Goal: Task Accomplishment & Management: Manage account settings

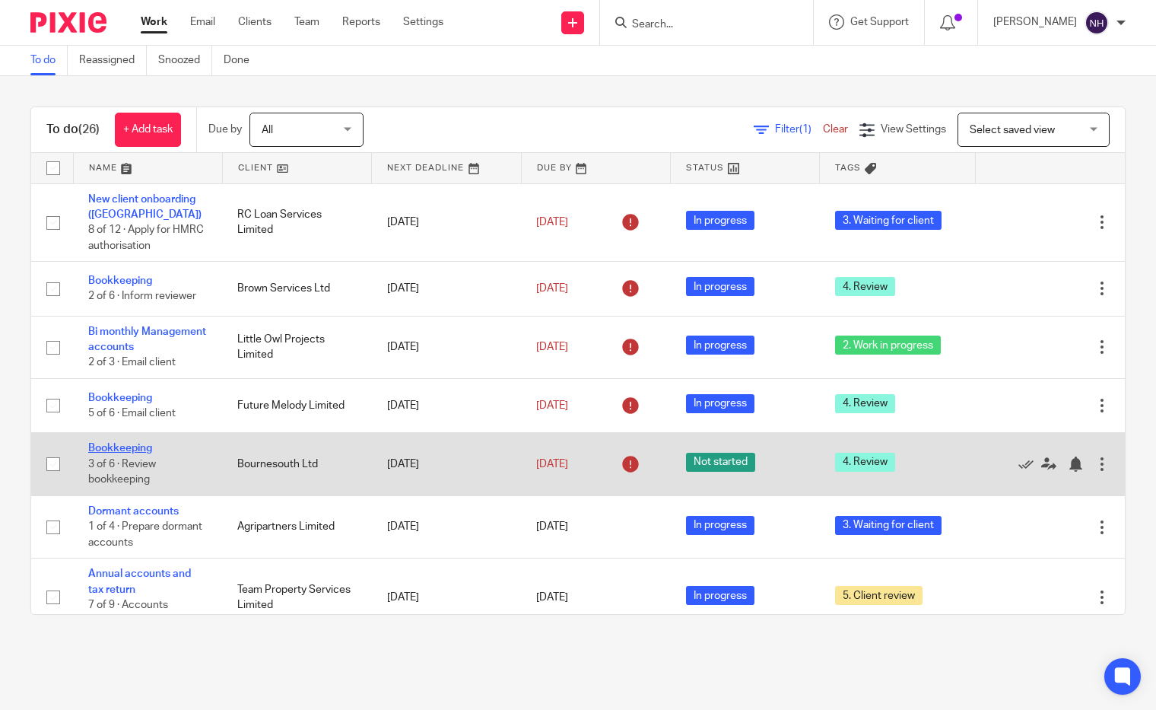
click at [119, 445] on link "Bookkeeping" at bounding box center [120, 448] width 64 height 11
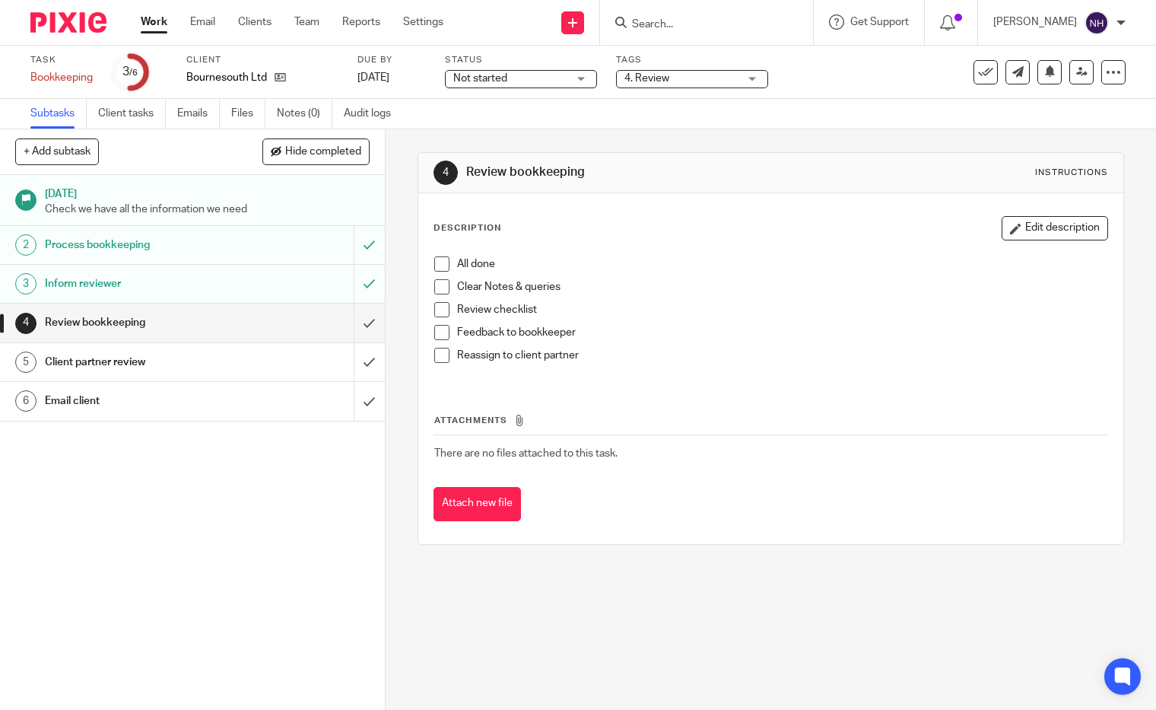
click at [440, 263] on span at bounding box center [441, 263] width 15 height 15
click at [438, 289] on span at bounding box center [441, 286] width 15 height 15
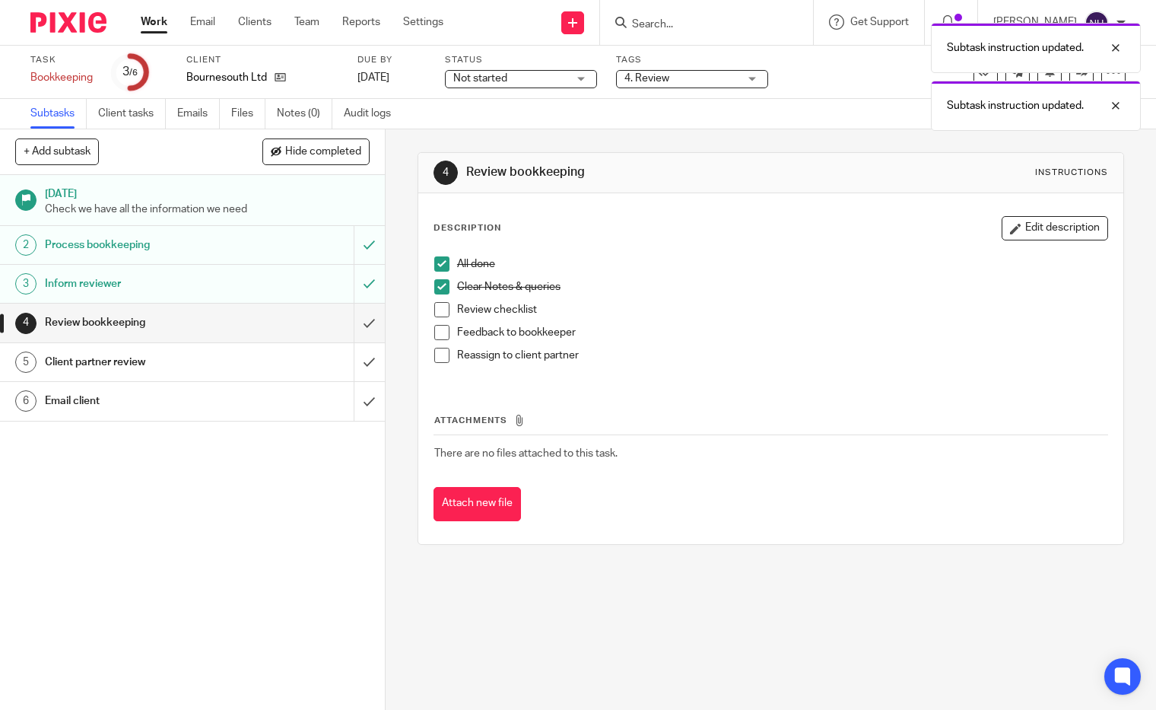
click at [437, 307] on span at bounding box center [441, 309] width 15 height 15
click at [434, 334] on span at bounding box center [441, 332] width 15 height 15
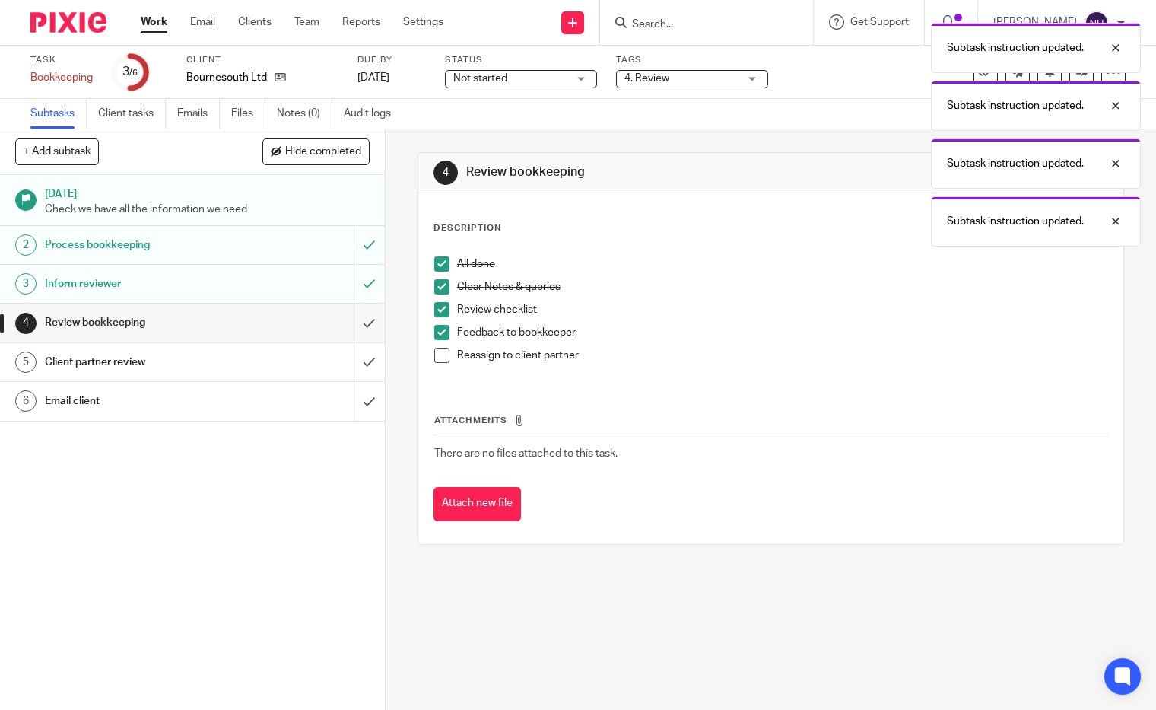
click at [437, 356] on span at bounding box center [441, 355] width 15 height 15
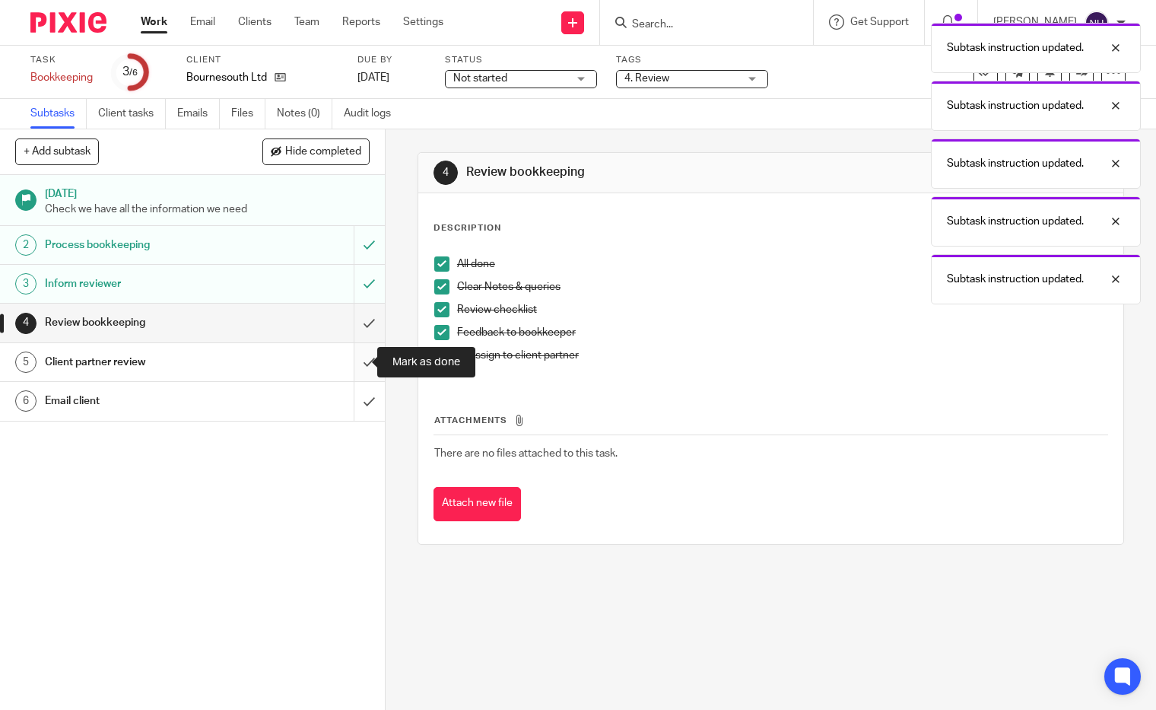
click at [350, 360] on input "submit" at bounding box center [192, 362] width 385 height 38
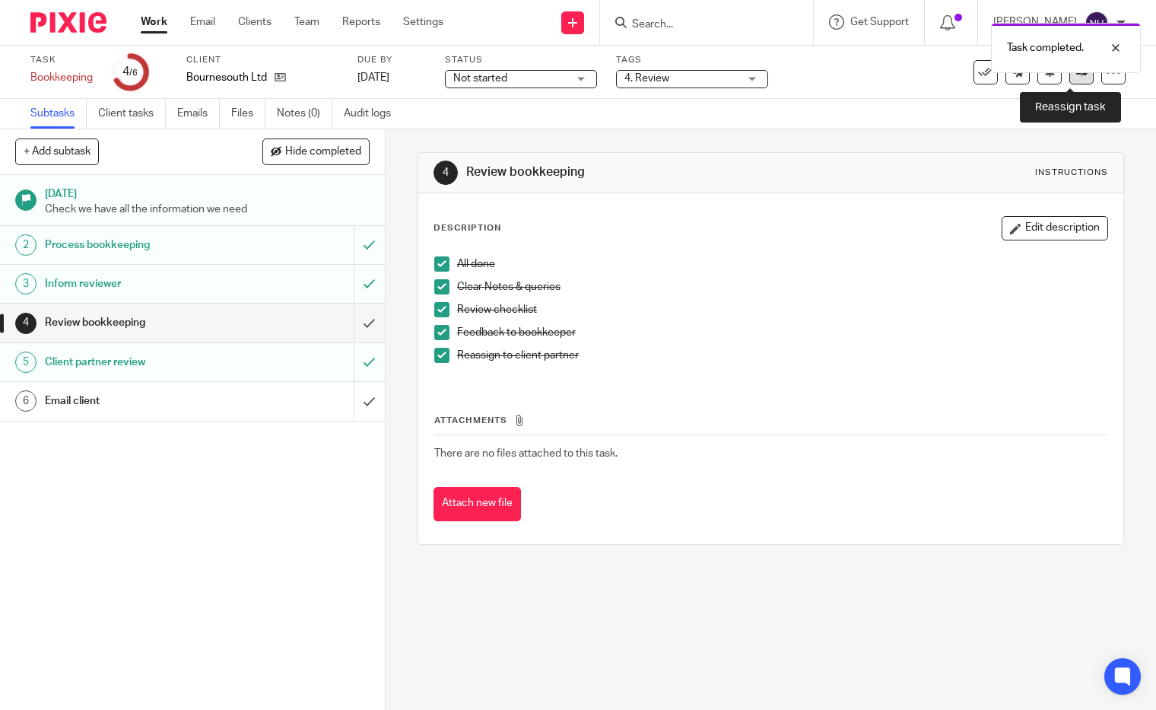
click at [1070, 78] on link at bounding box center [1081, 72] width 24 height 24
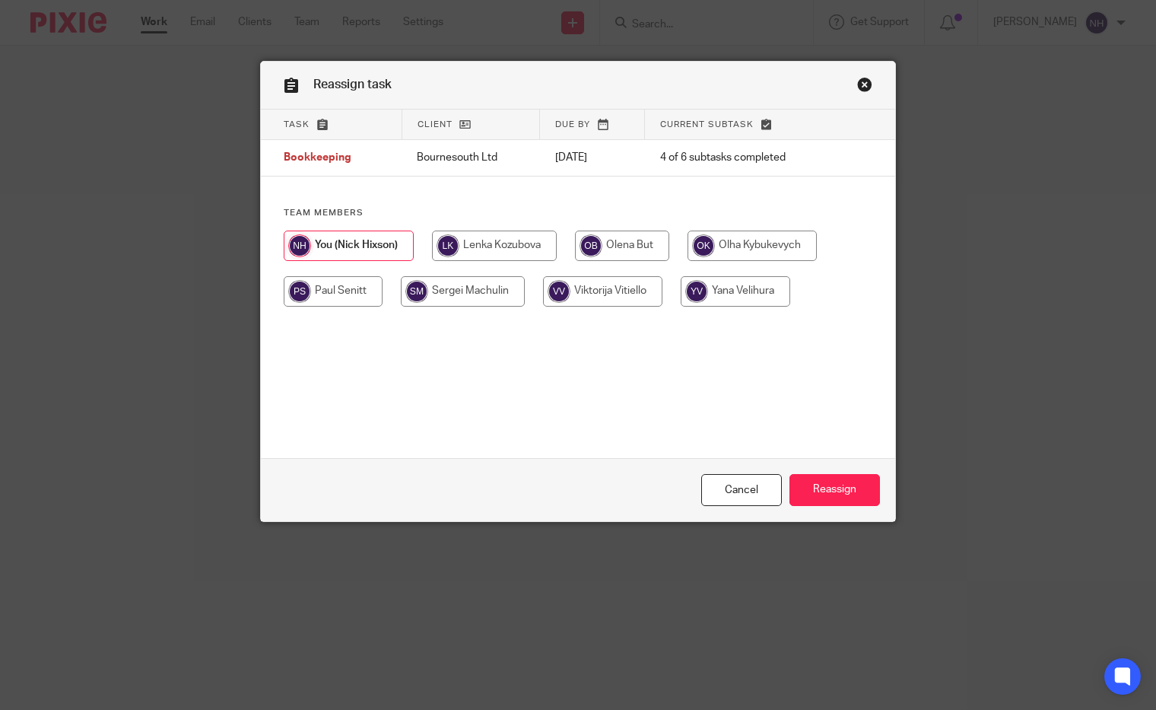
click at [625, 243] on input "radio" at bounding box center [622, 245] width 94 height 30
radio input "true"
click at [841, 491] on input "Reassign" at bounding box center [835, 490] width 91 height 33
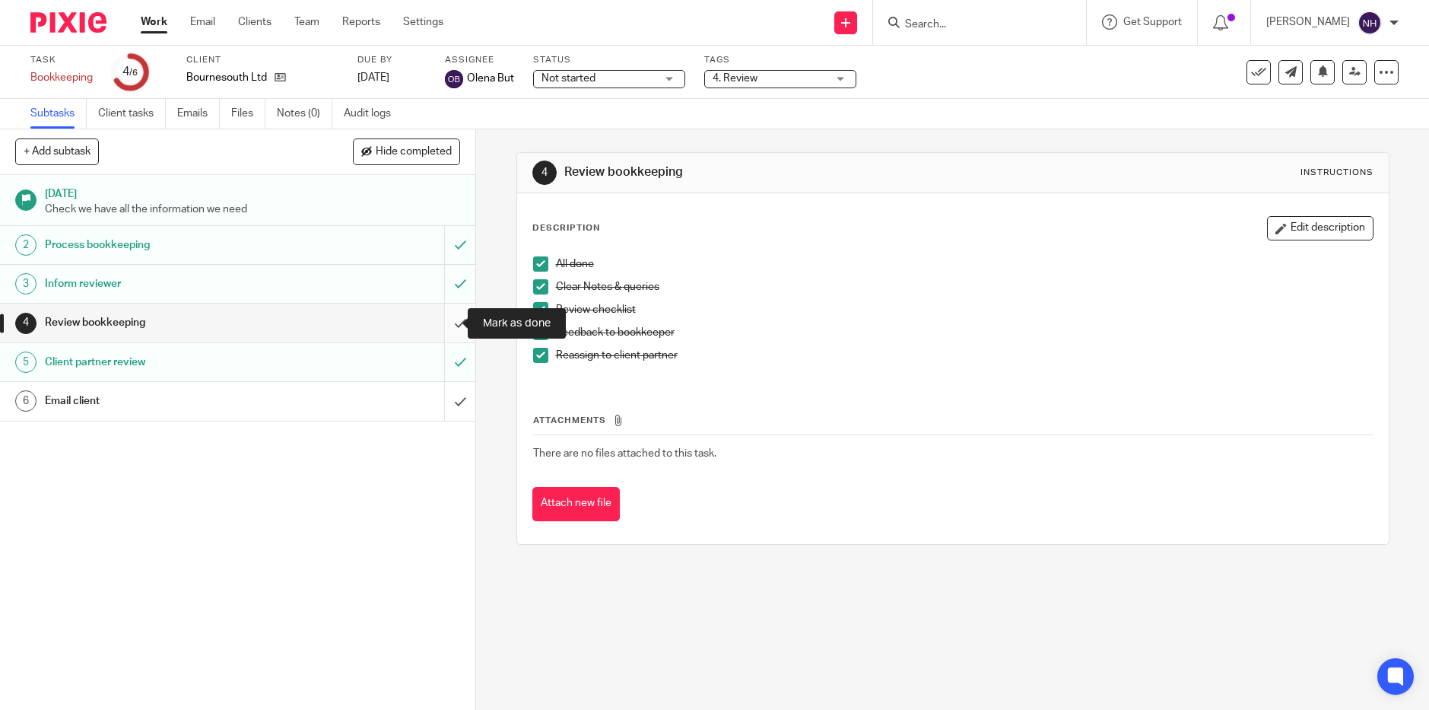
click at [440, 322] on input "submit" at bounding box center [237, 322] width 475 height 38
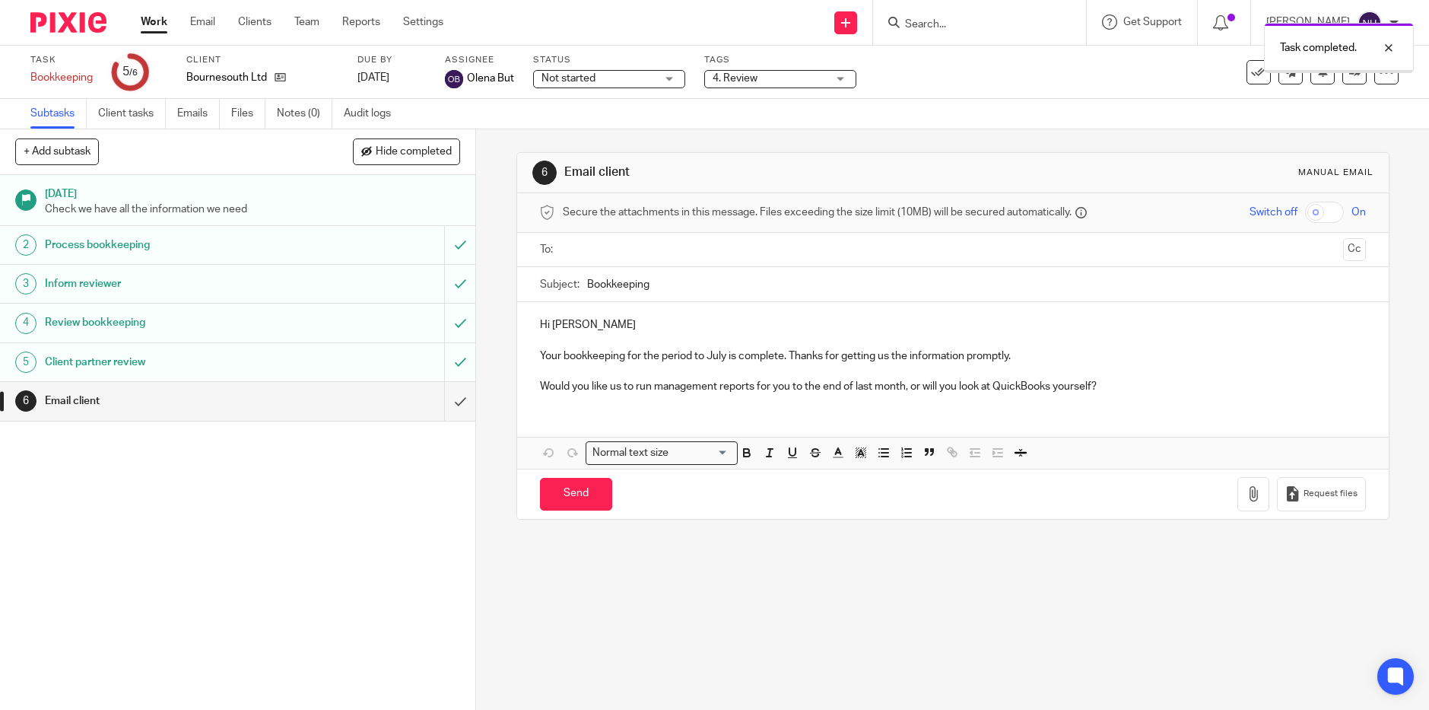
click at [157, 23] on link "Work" at bounding box center [154, 21] width 27 height 15
